Goal: Task Accomplishment & Management: Complete application form

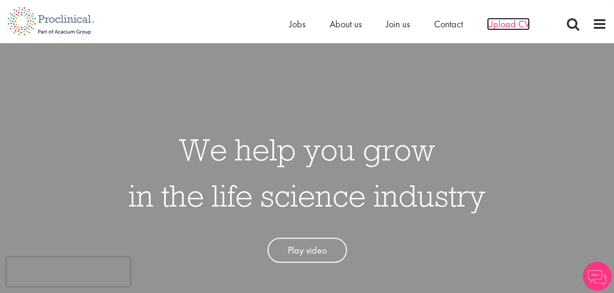
click at [508, 19] on span "Upload CV" at bounding box center [508, 24] width 43 height 13
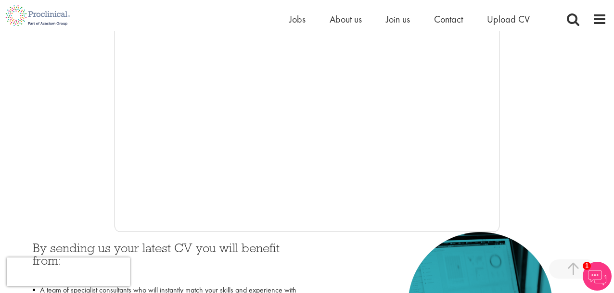
scroll to position [240, 0]
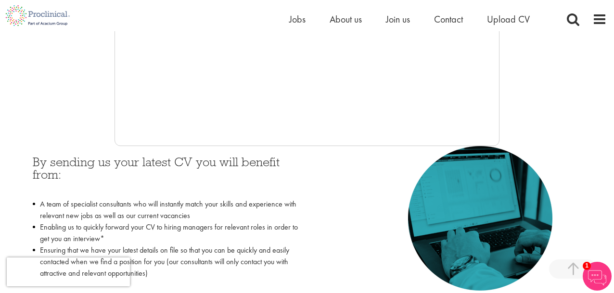
scroll to position [337, 0]
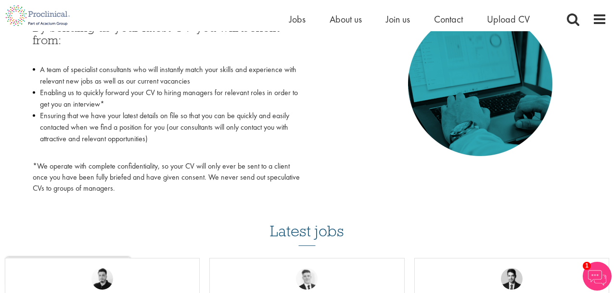
scroll to position [529, 0]
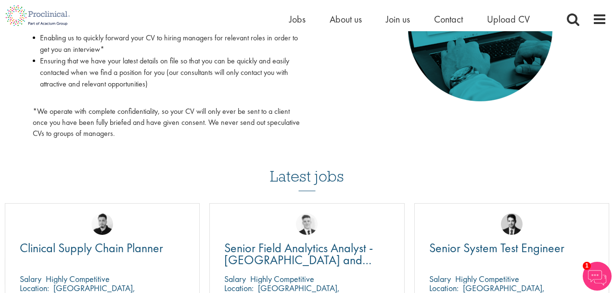
click at [388, 109] on div "By sending us your latest CV you will benefit from: A team of specialist consul…" at bounding box center [306, 51] width 563 height 188
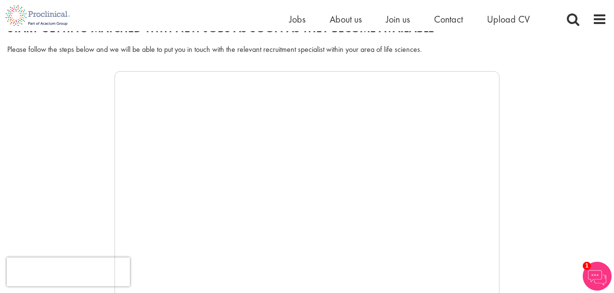
scroll to position [96, 0]
